Goal: Book appointment/travel/reservation

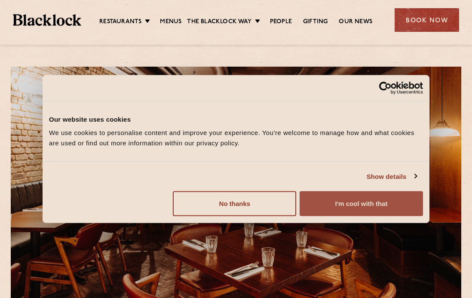
click at [356, 206] on button "I'm cool with that" at bounding box center [360, 203] width 123 height 25
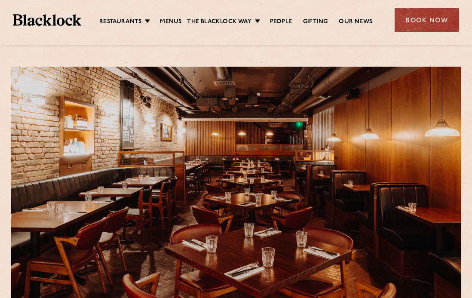
click at [42, 22] on img at bounding box center [47, 20] width 68 height 12
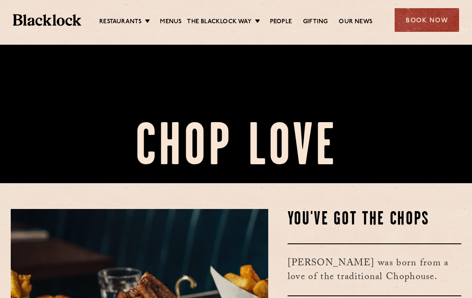
scroll to position [229, 0]
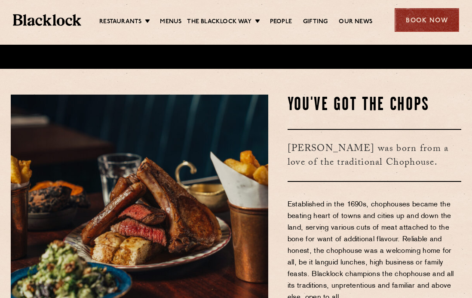
click at [419, 22] on div "Book Now" at bounding box center [426, 20] width 64 height 24
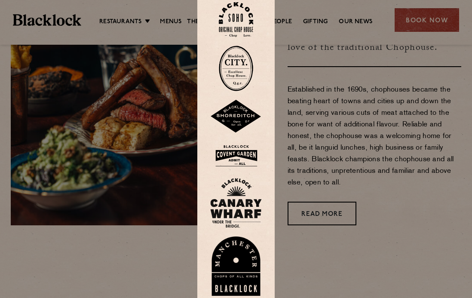
scroll to position [358, 0]
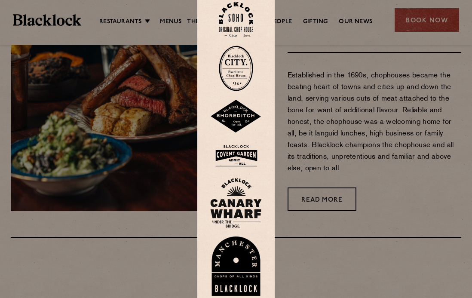
drag, startPoint x: 389, startPoint y: 137, endPoint x: 378, endPoint y: 134, distance: 12.1
click at [378, 134] on div at bounding box center [236, 149] width 472 height 298
